Goal: Book appointment/travel/reservation

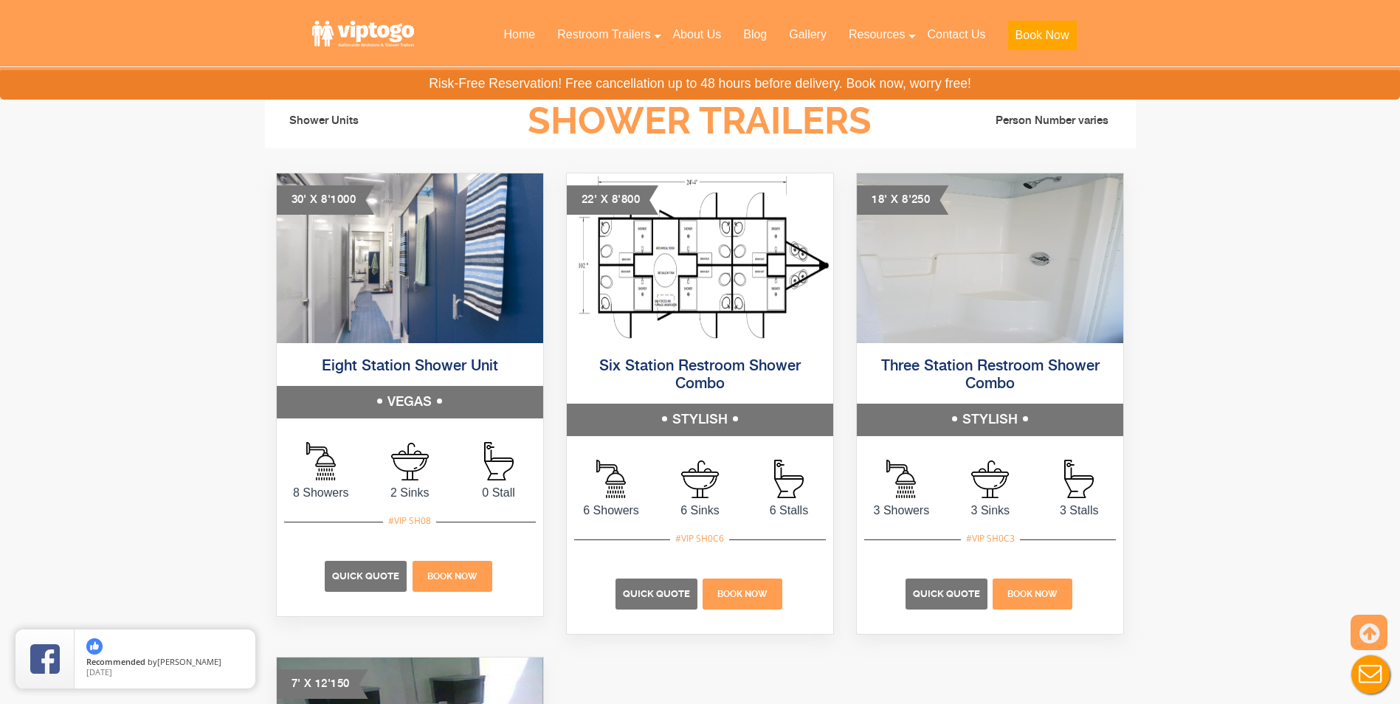
scroll to position [707, 0]
click at [376, 583] on p "Quick Quote" at bounding box center [366, 576] width 82 height 31
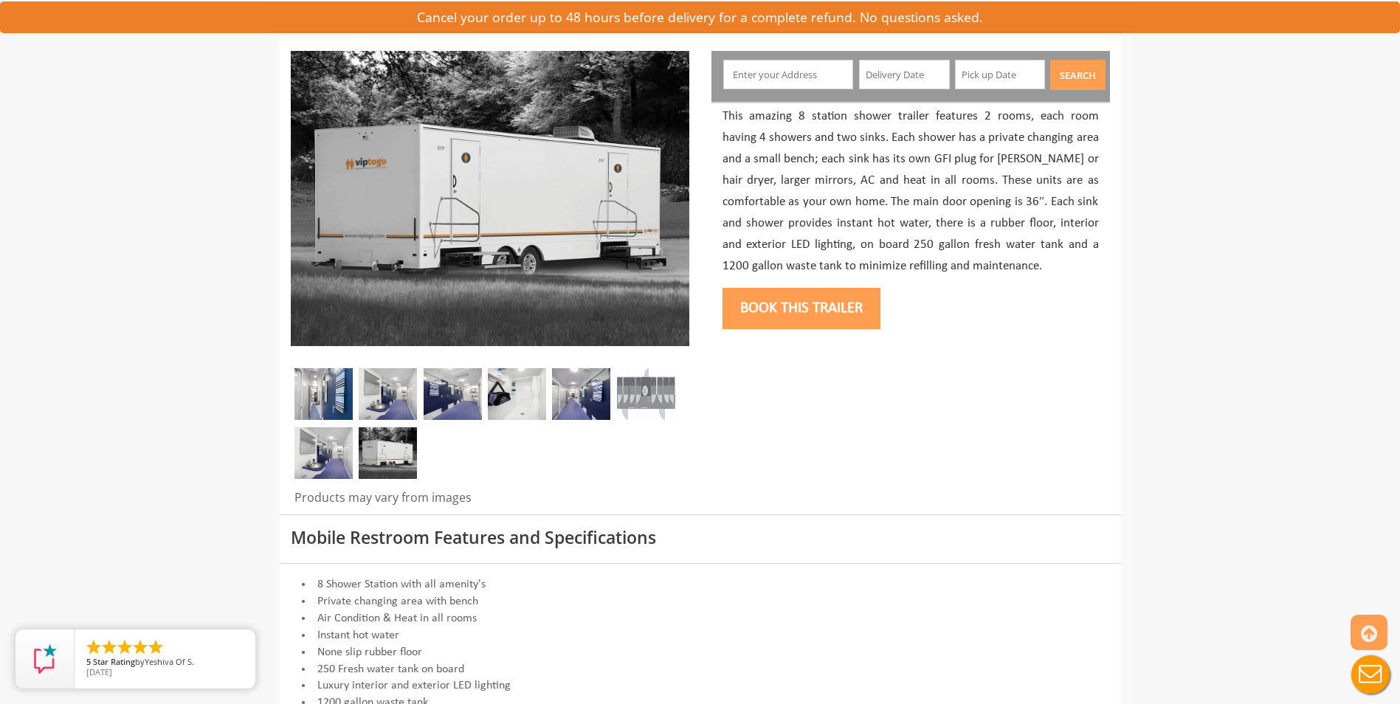
scroll to position [167, 0]
click at [401, 447] on img at bounding box center [388, 452] width 58 height 52
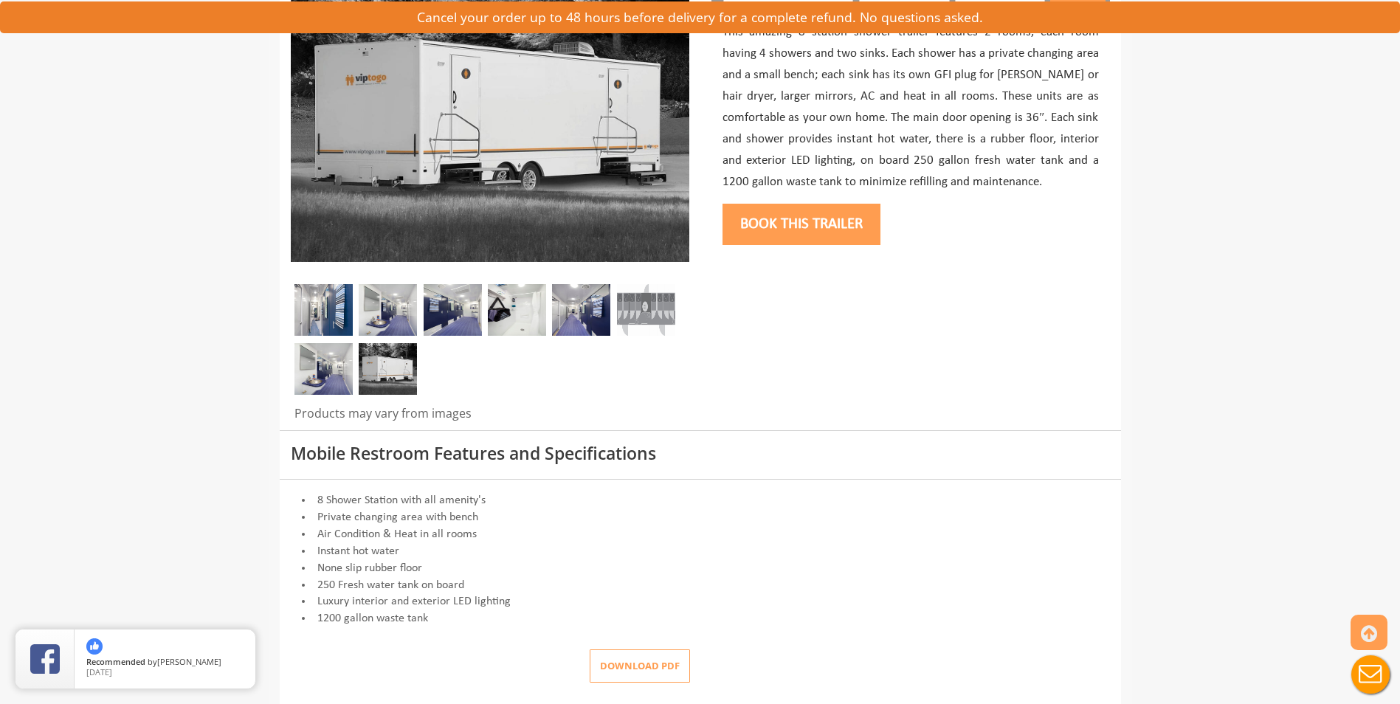
scroll to position [245, 0]
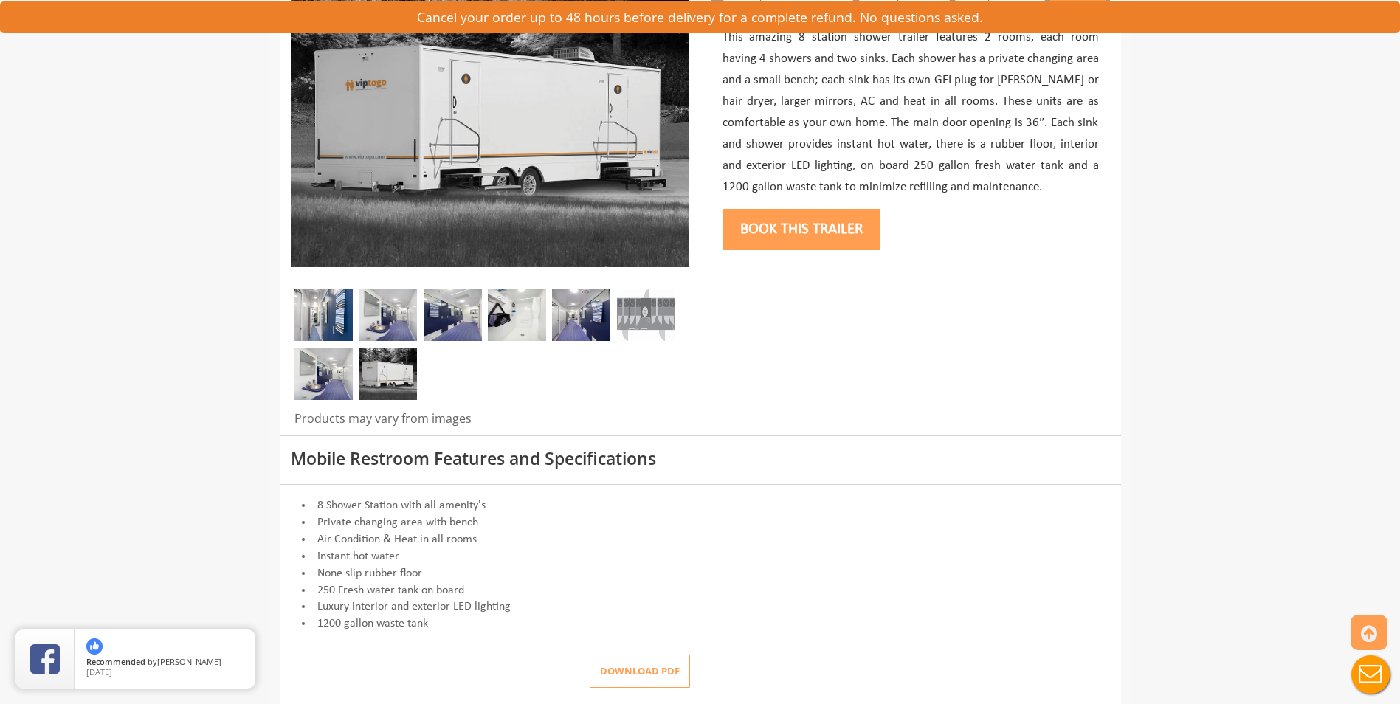
click at [823, 242] on button "Book this trailer" at bounding box center [801, 229] width 158 height 41
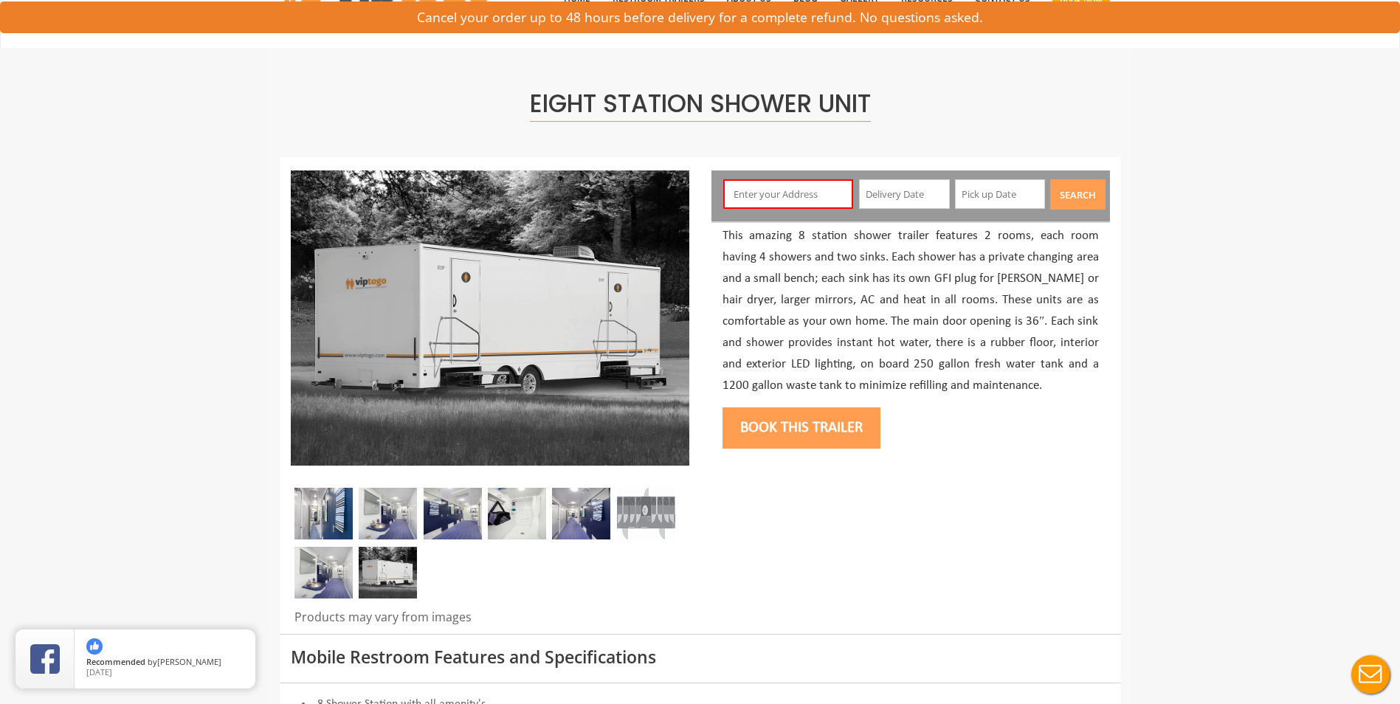
scroll to position [46, 0]
click at [803, 204] on input "text" at bounding box center [788, 195] width 130 height 30
type input "[STREET_ADDRESS]"
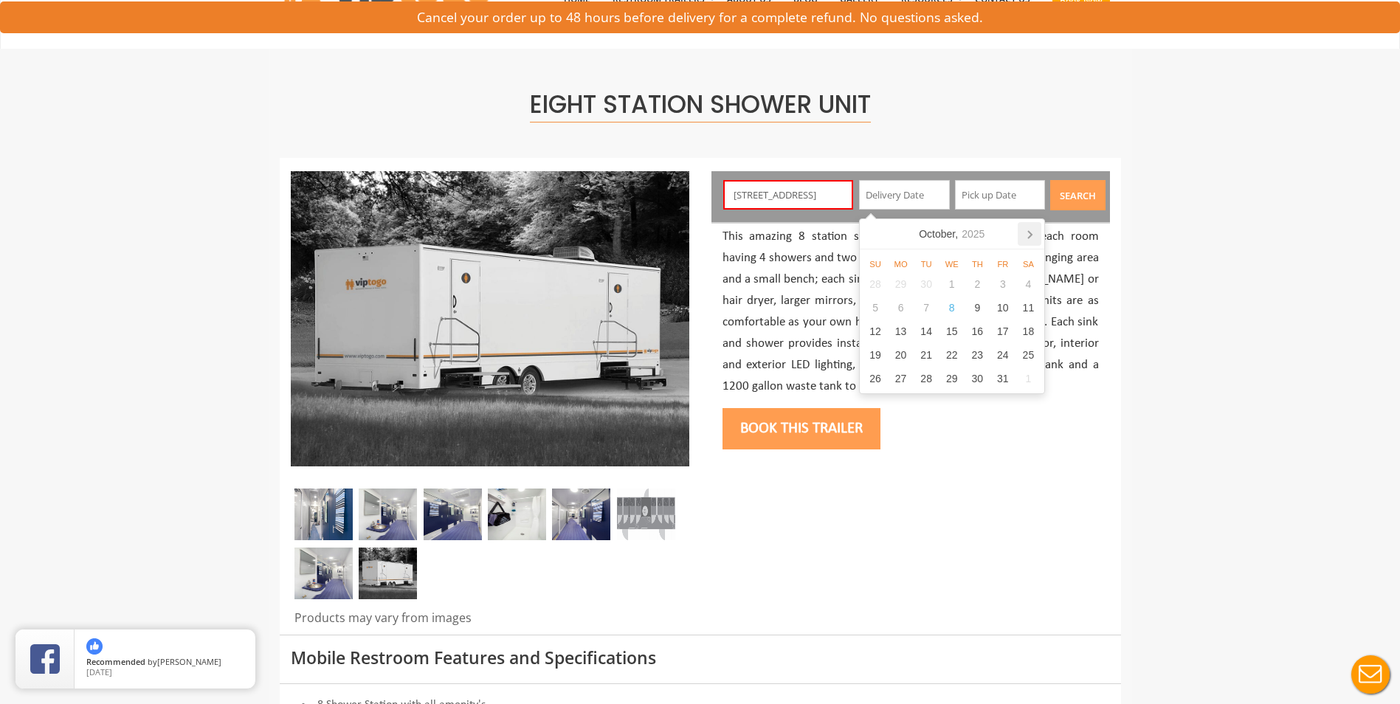
click at [1032, 232] on icon at bounding box center [1029, 234] width 24 height 24
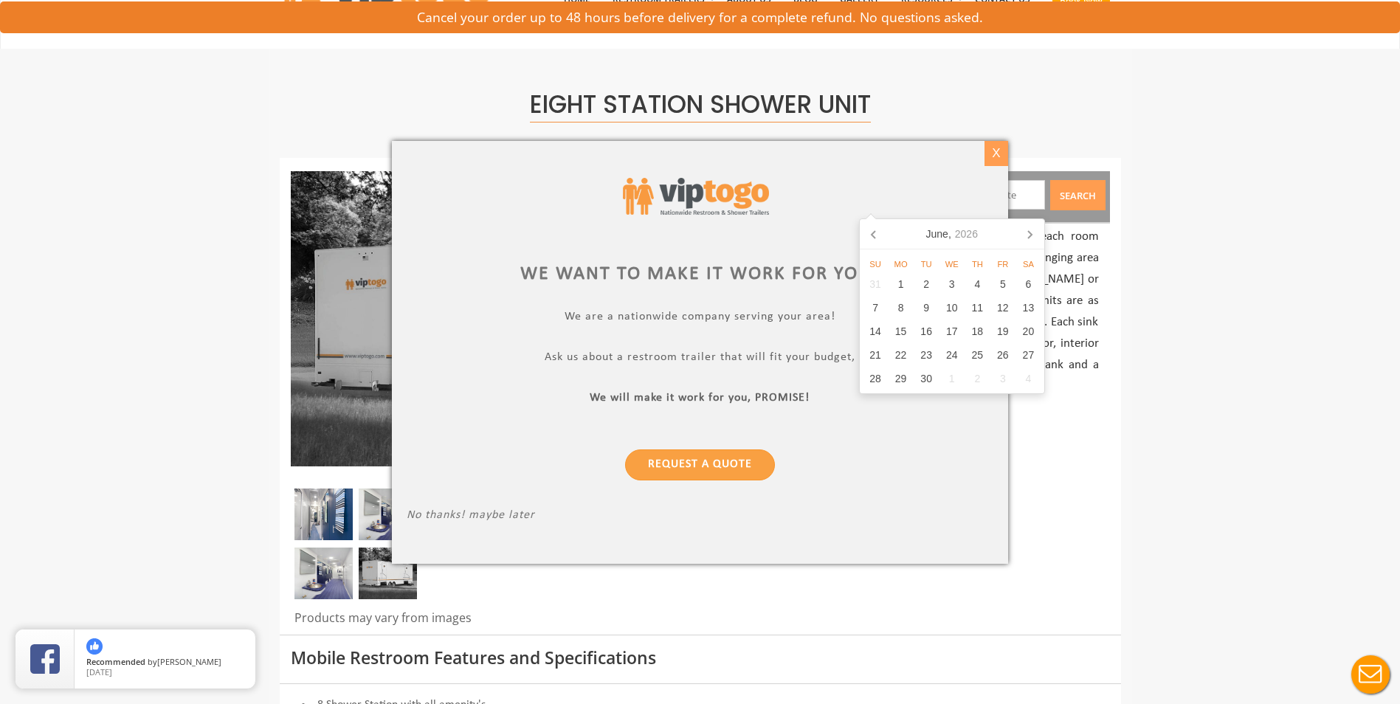
click at [998, 152] on div "X" at bounding box center [996, 153] width 23 height 25
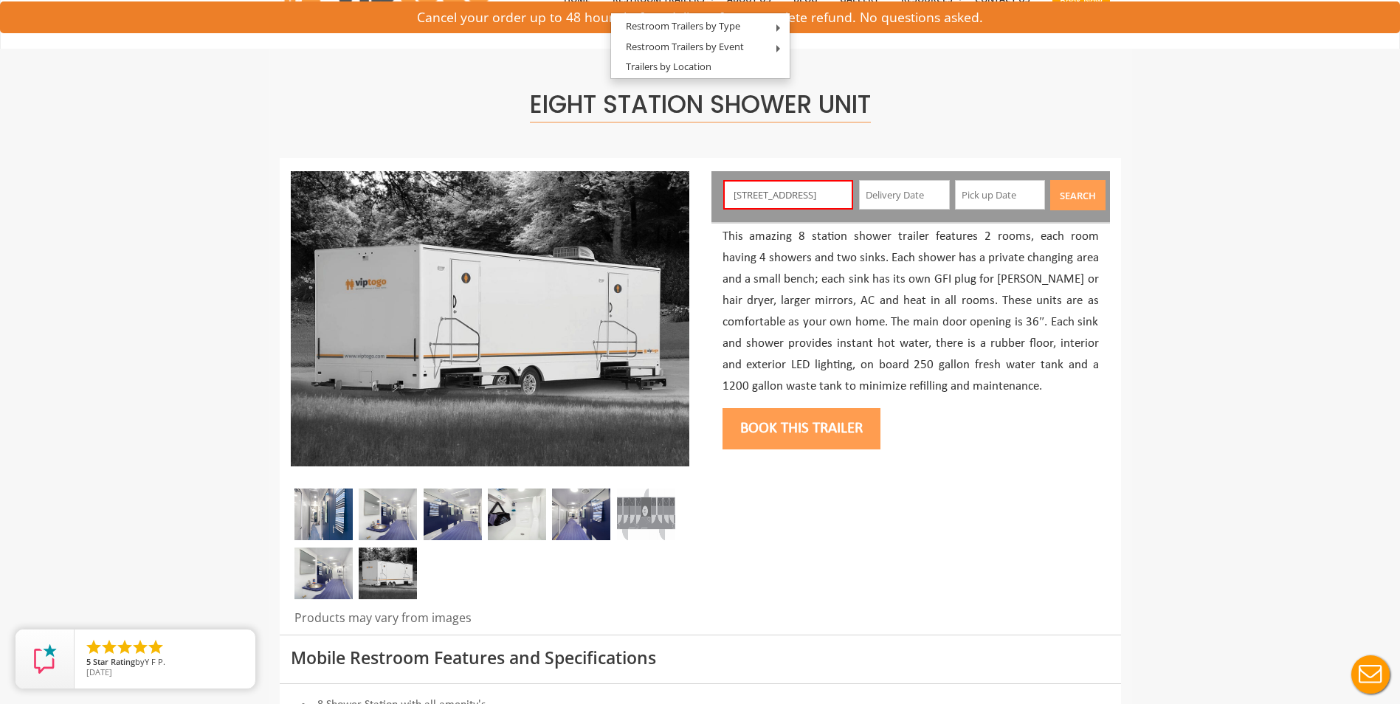
scroll to position [0, 0]
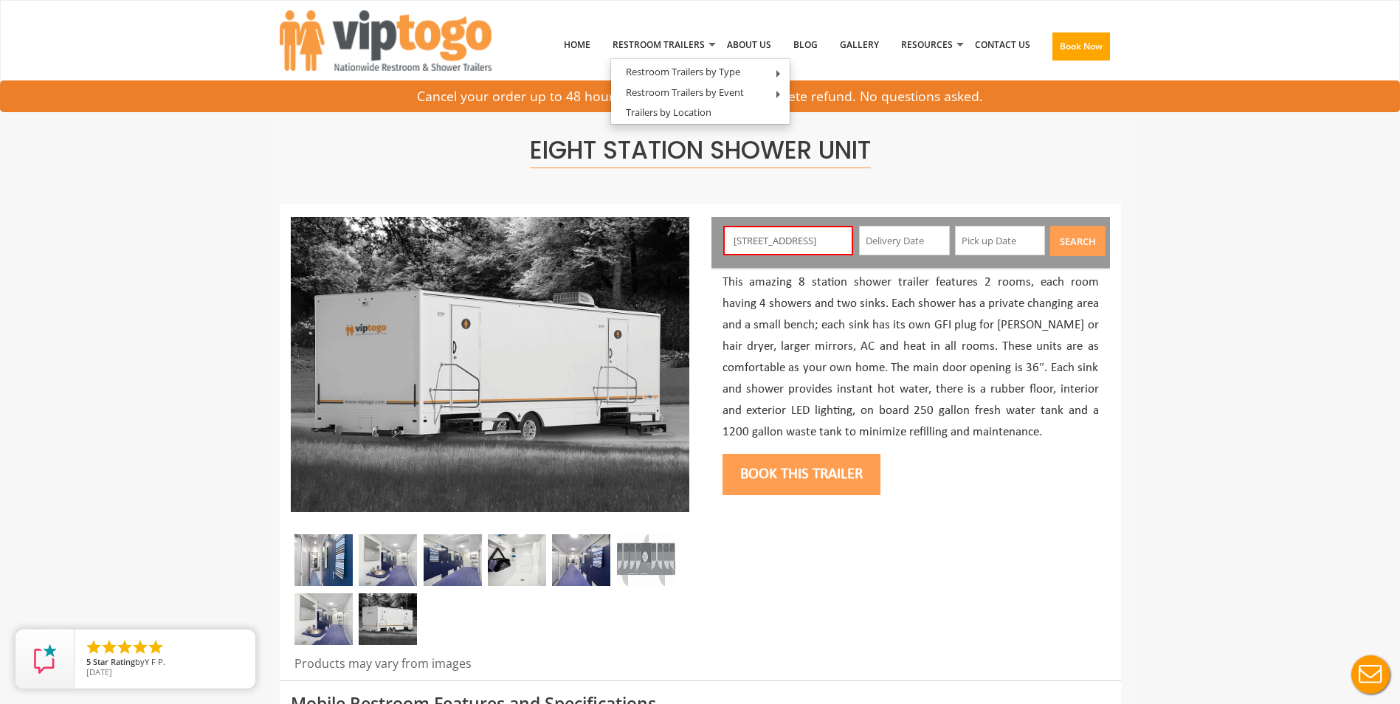
click at [874, 246] on input "text" at bounding box center [904, 241] width 91 height 30
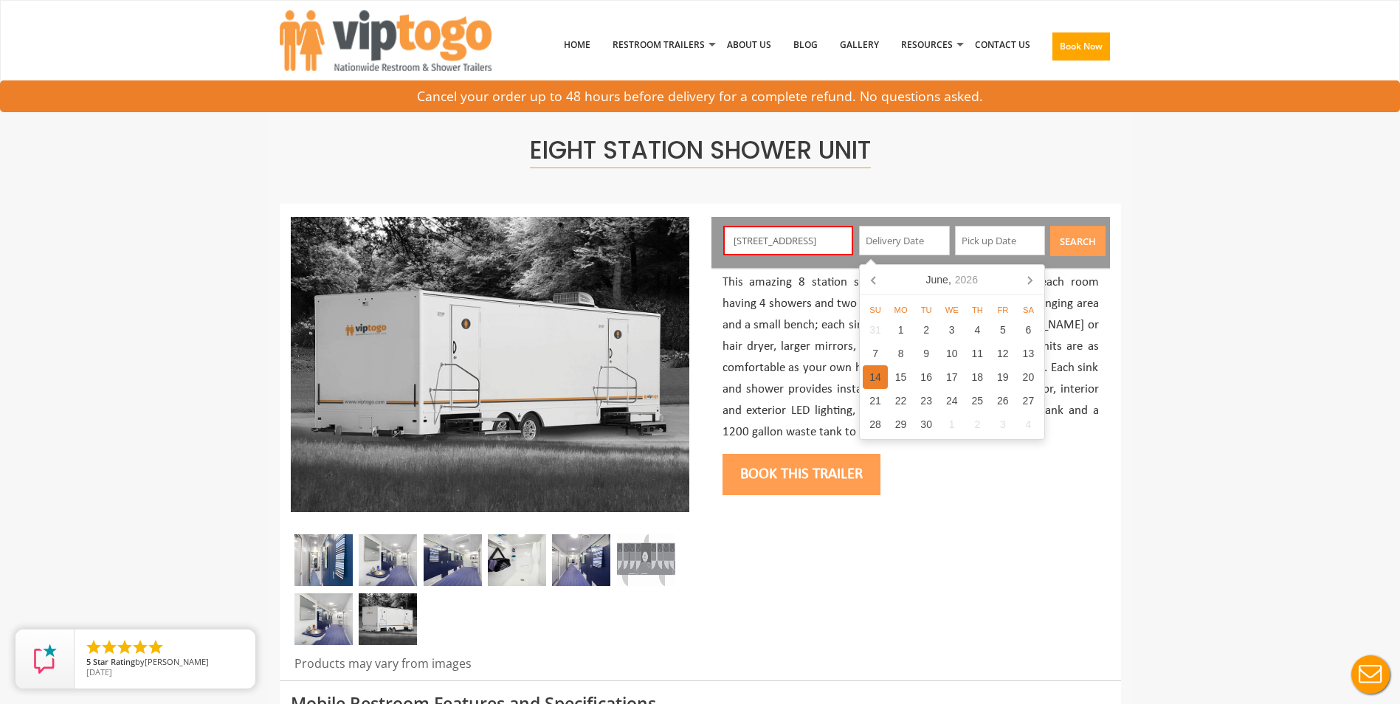
click at [877, 371] on div "14" at bounding box center [876, 377] width 26 height 24
type input "[DATE]"
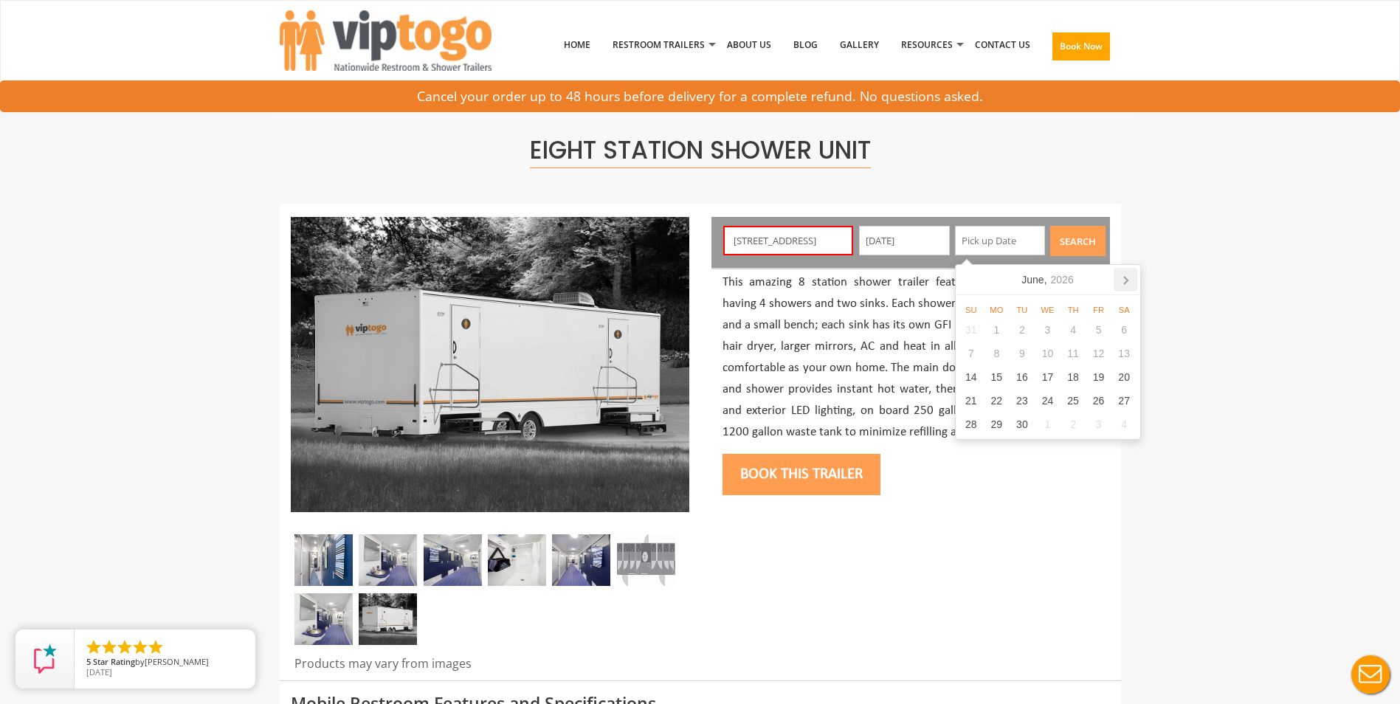
click at [1120, 277] on icon at bounding box center [1125, 280] width 24 height 24
click at [1124, 348] on div "8" at bounding box center [1124, 354] width 26 height 24
type input "[DATE]"
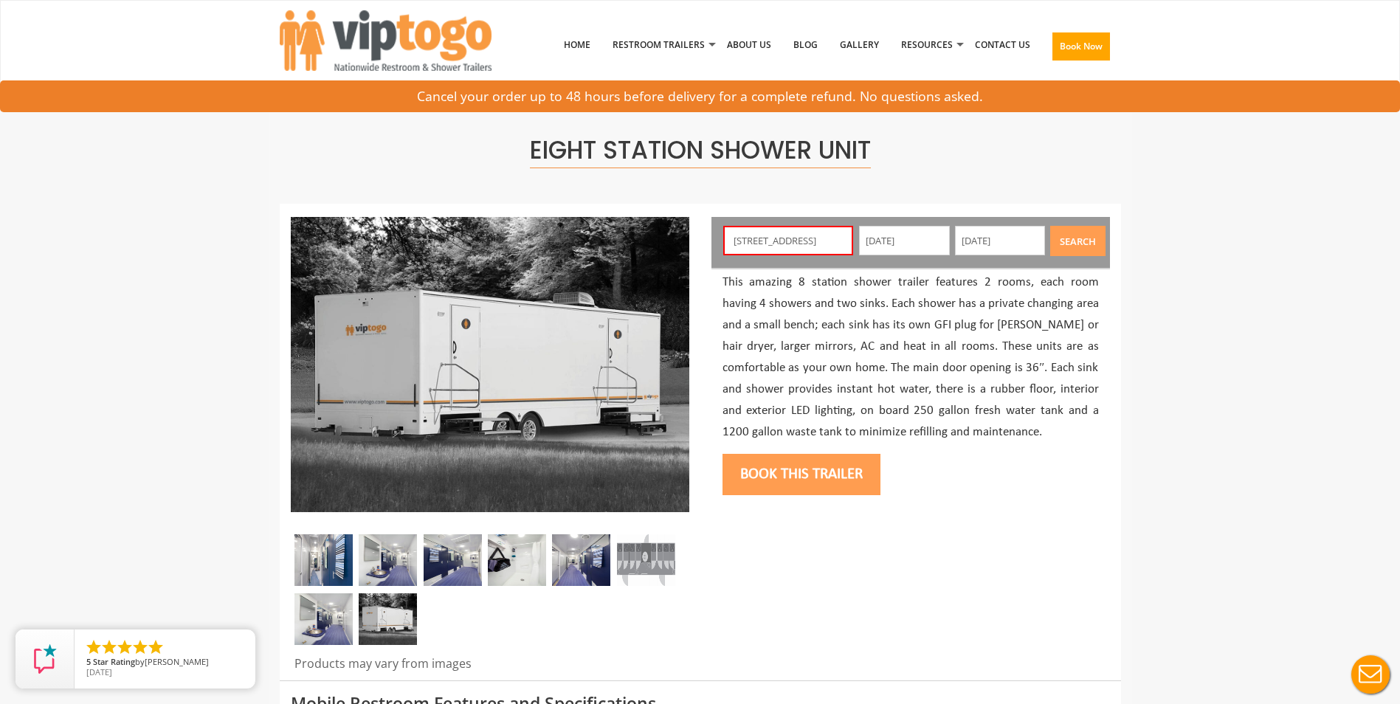
click at [1079, 231] on button "Search" at bounding box center [1077, 241] width 55 height 30
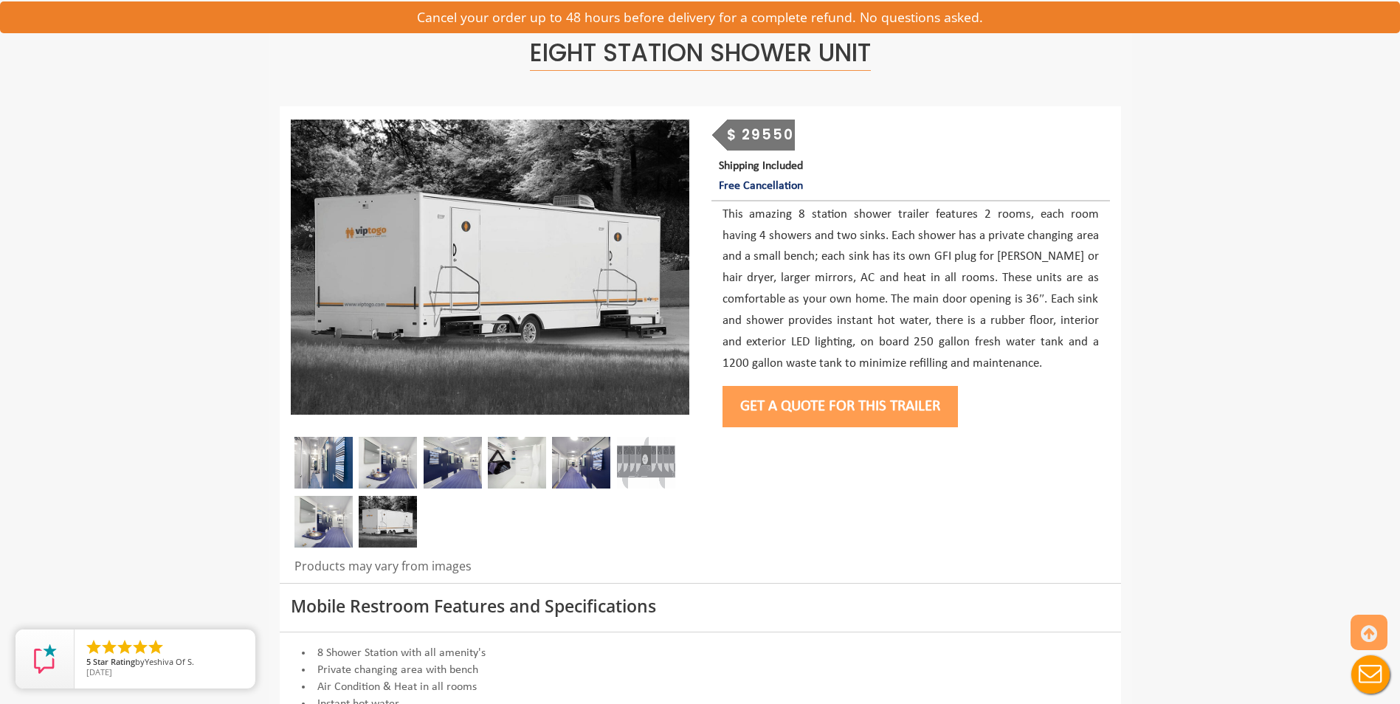
scroll to position [94, 0]
